Goal: Find specific page/section: Find specific page/section

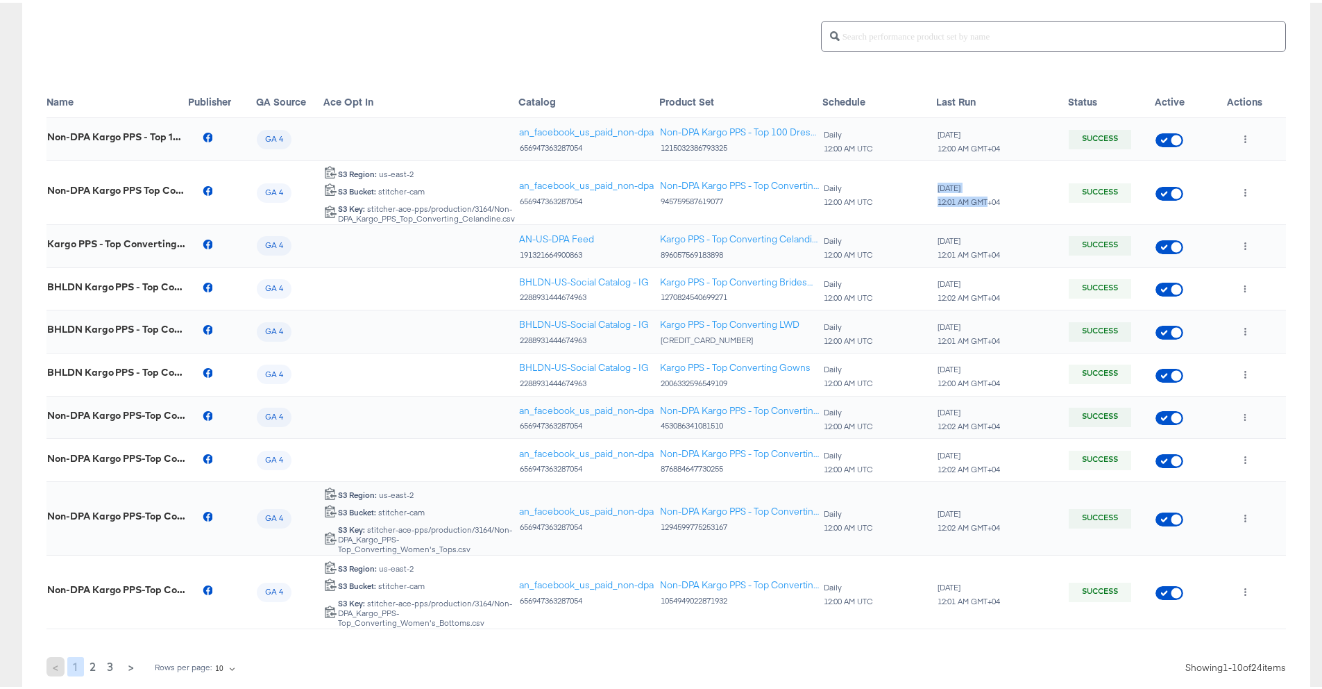
scroll to position [197, 0]
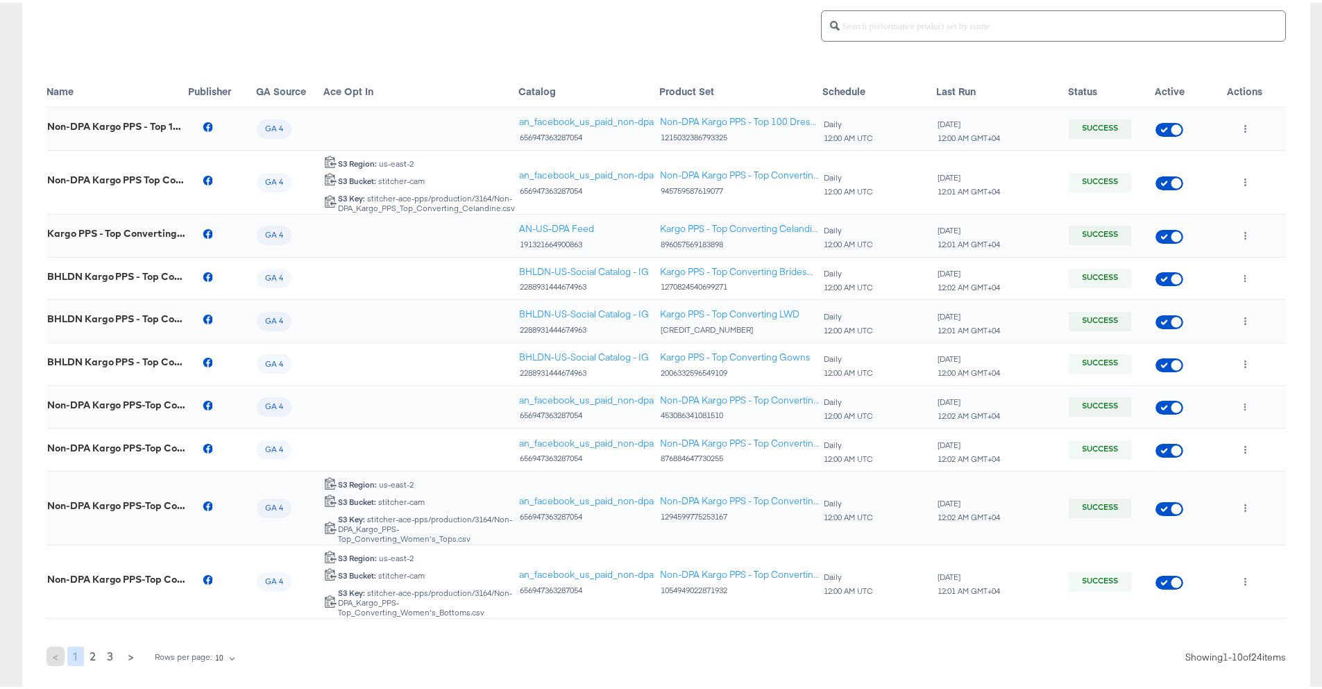
click at [370, 518] on div "S3 Key: stitcher-ace-pps/production/3164/Non-DPA_Kargo_PPS-Top_Converting_Women…" at bounding box center [427, 526] width 180 height 29
drag, startPoint x: 423, startPoint y: 528, endPoint x: 355, endPoint y: 534, distance: 68.3
click at [355, 534] on div "S3 Key: stitcher-ace-pps/production/3164/Non-DPA_Kargo_PPS-Top_Converting_Women…" at bounding box center [427, 526] width 180 height 29
click at [344, 523] on div "S3 Key: stitcher-ace-pps/production/3164/Non-DPA_Kargo_PPS-Top_Converting_Women…" at bounding box center [427, 526] width 180 height 29
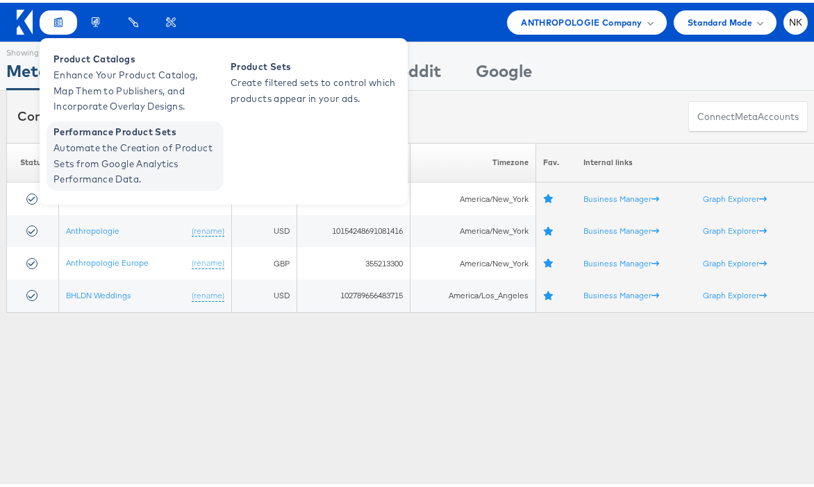
click at [127, 140] on span "Automate the Creation of Product Sets from Google Analytics Performance Data." at bounding box center [136, 160] width 167 height 47
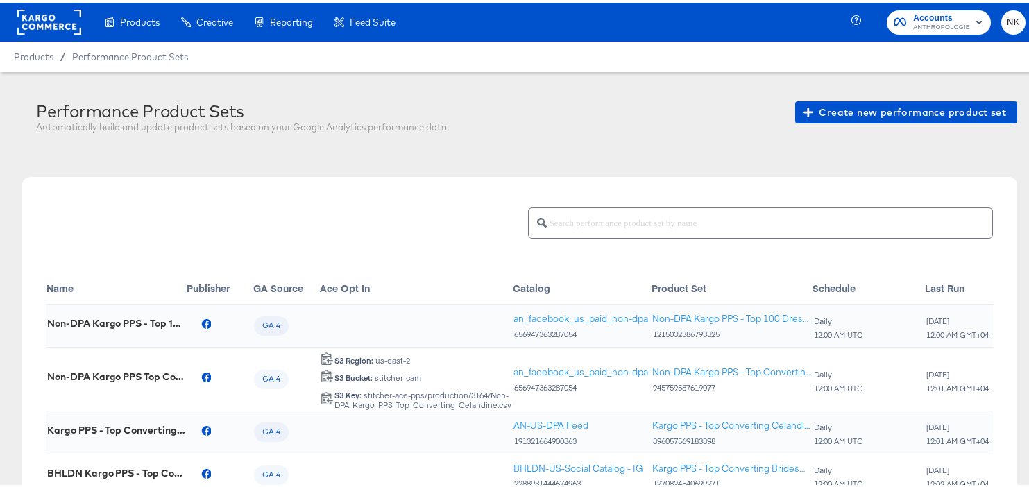
click at [53, 23] on rect at bounding box center [49, 19] width 64 height 25
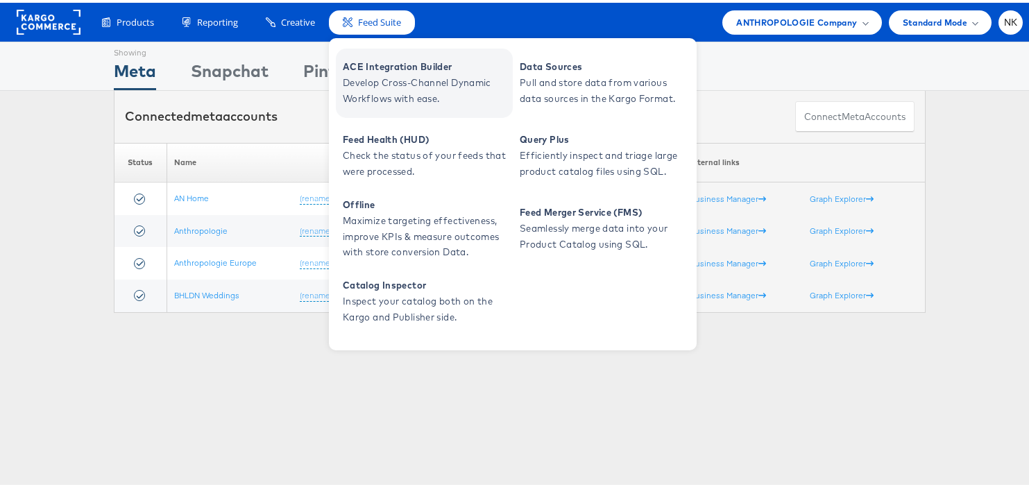
click at [374, 61] on span "ACE Integration Builder" at bounding box center [426, 64] width 167 height 16
